Goal: Transaction & Acquisition: Book appointment/travel/reservation

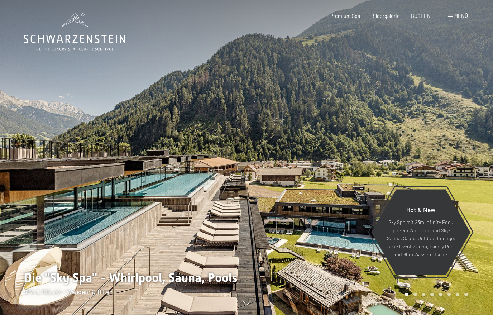
click at [424, 16] on span "BUCHEN" at bounding box center [421, 16] width 20 height 6
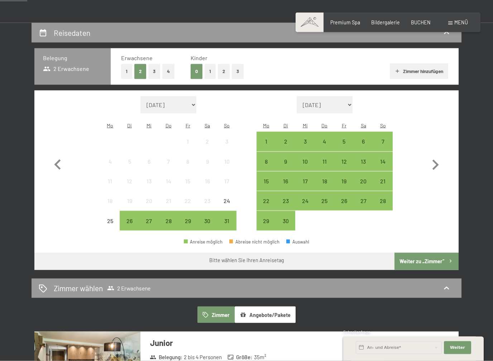
scroll to position [128, 0]
click at [385, 158] on div "14" at bounding box center [383, 167] width 18 height 18
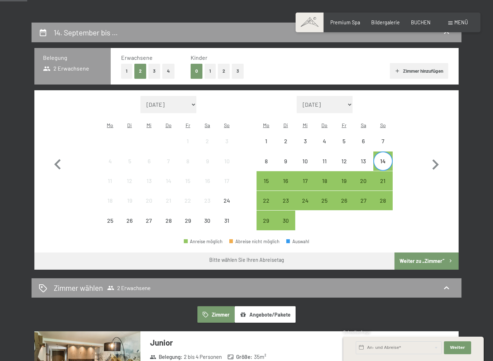
click at [385, 178] on div "21" at bounding box center [383, 187] width 18 height 18
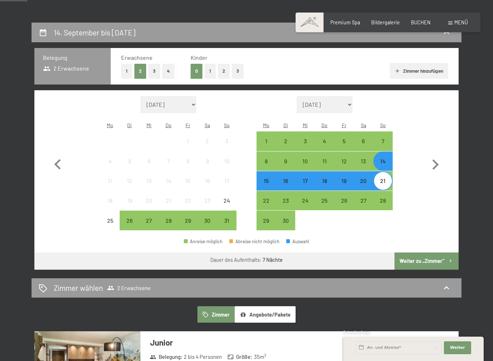
click at [441, 254] on button "Weiter zu „Zimmer“" at bounding box center [427, 261] width 64 height 17
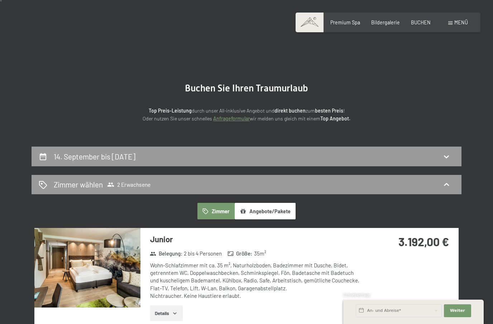
scroll to position [0, 0]
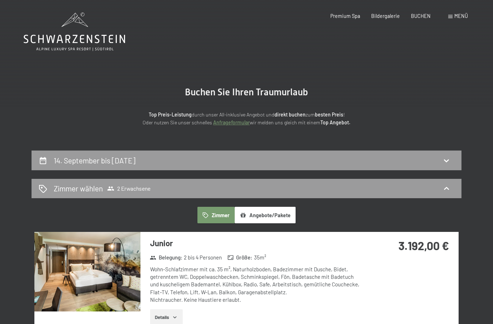
click at [425, 13] on span "BUCHEN" at bounding box center [421, 16] width 20 height 6
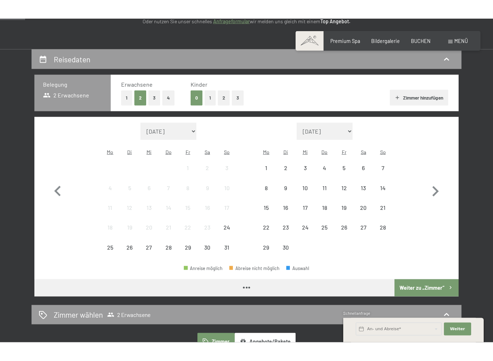
scroll to position [120, 0]
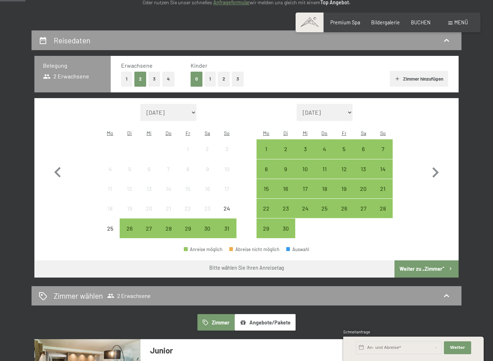
click at [384, 186] on div "21" at bounding box center [383, 195] width 18 height 18
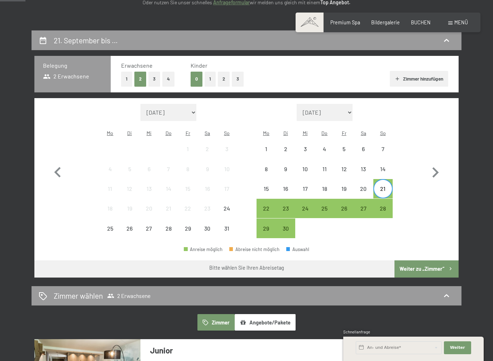
click at [382, 206] on div "28" at bounding box center [383, 215] width 18 height 18
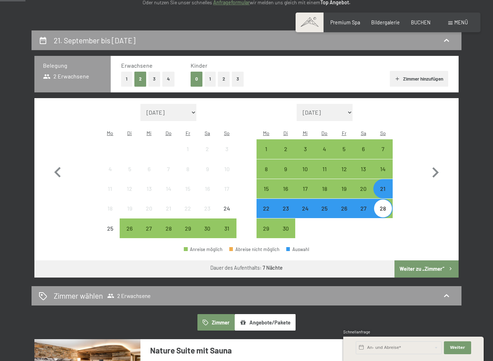
click at [442, 261] on button "Weiter zu „Zimmer“" at bounding box center [427, 269] width 64 height 17
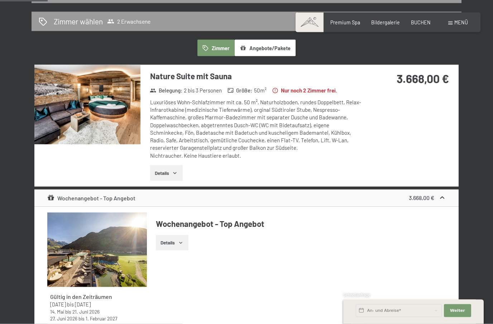
scroll to position [152, 0]
